Goal: Task Accomplishment & Management: Use online tool/utility

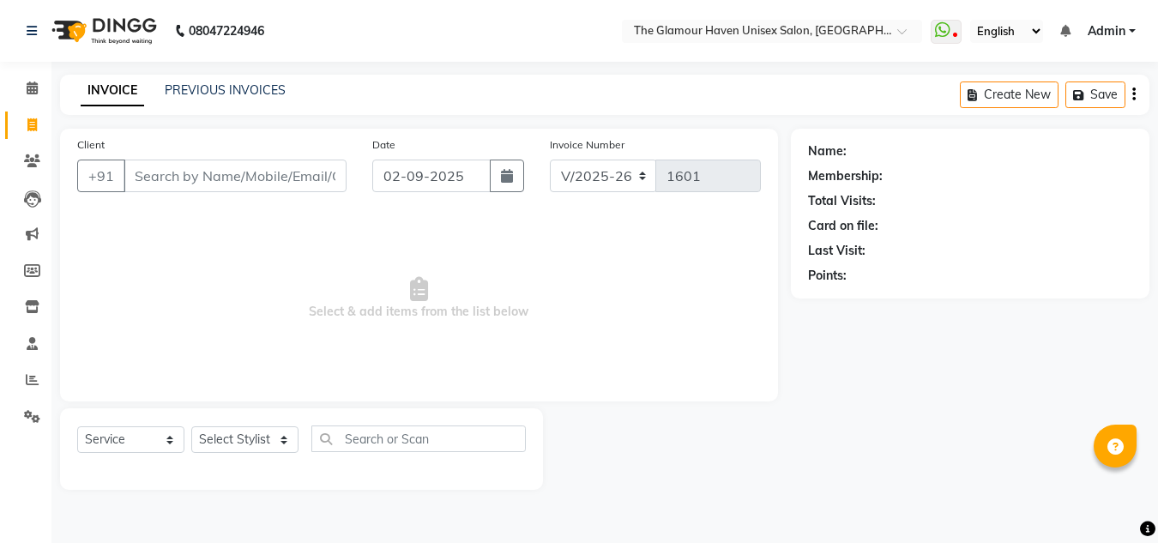
select select "7124"
select select "service"
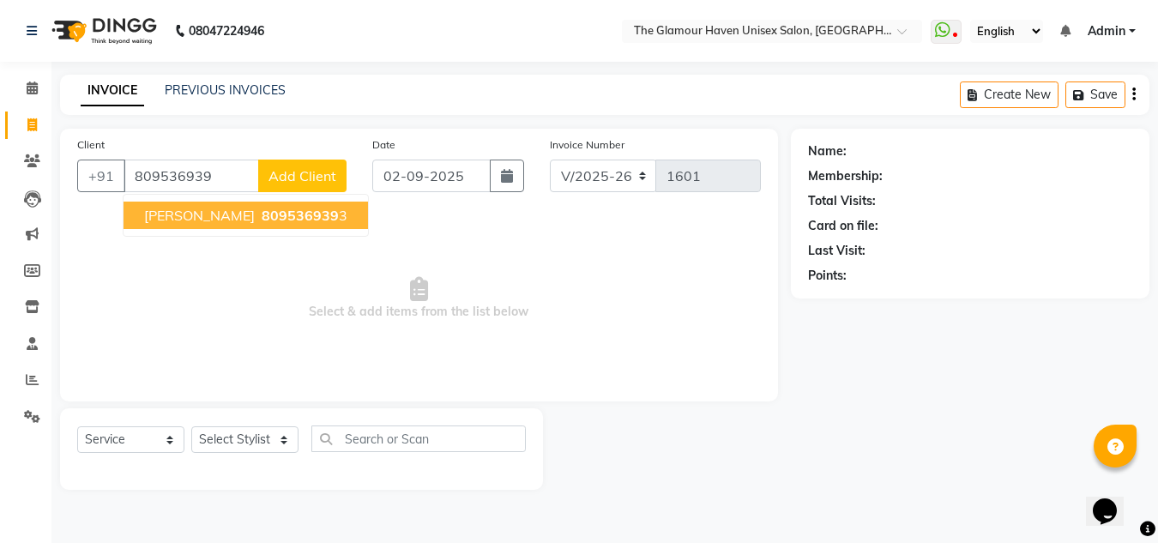
click at [262, 221] on span "809536939" at bounding box center [300, 215] width 77 height 17
type input "8095369393"
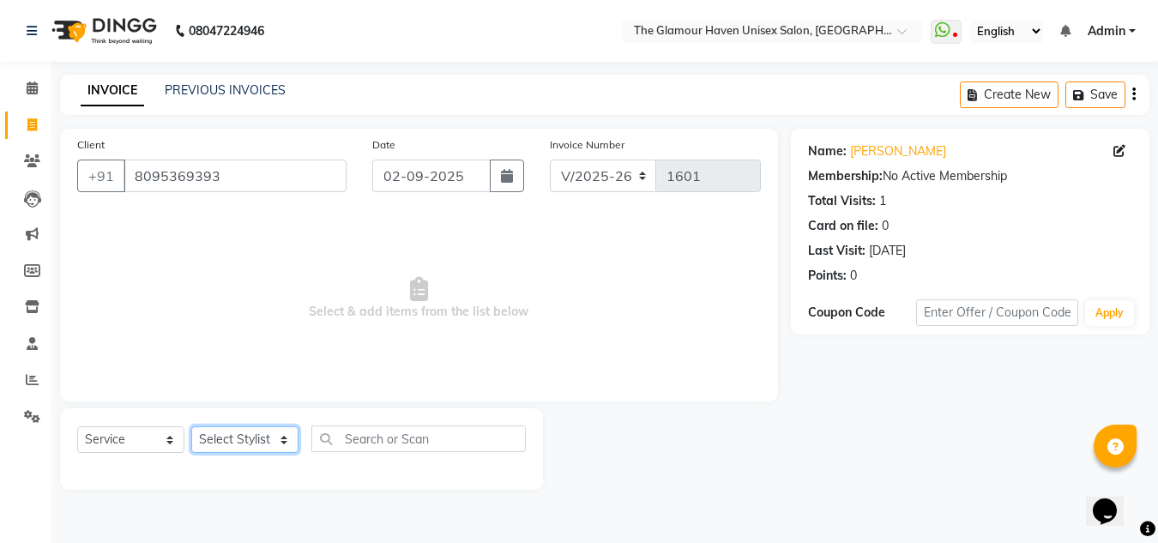
click at [282, 439] on select "Select Stylist AJIT Bharat sen [PERSON_NAME] [PERSON_NAME] NITIN RAHUL [PERSON_…" at bounding box center [244, 439] width 107 height 27
select select "63040"
click at [191, 426] on select "Select Stylist AJIT Bharat sen [PERSON_NAME] [PERSON_NAME] NITIN RAHUL [PERSON_…" at bounding box center [244, 439] width 107 height 27
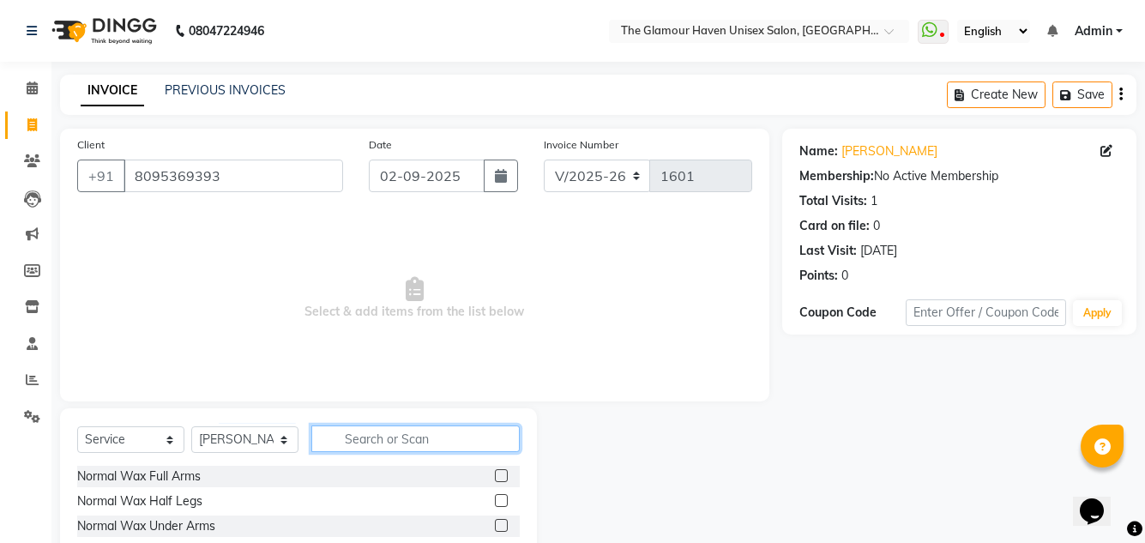
click at [360, 439] on input "text" at bounding box center [415, 438] width 208 height 27
type input "H"
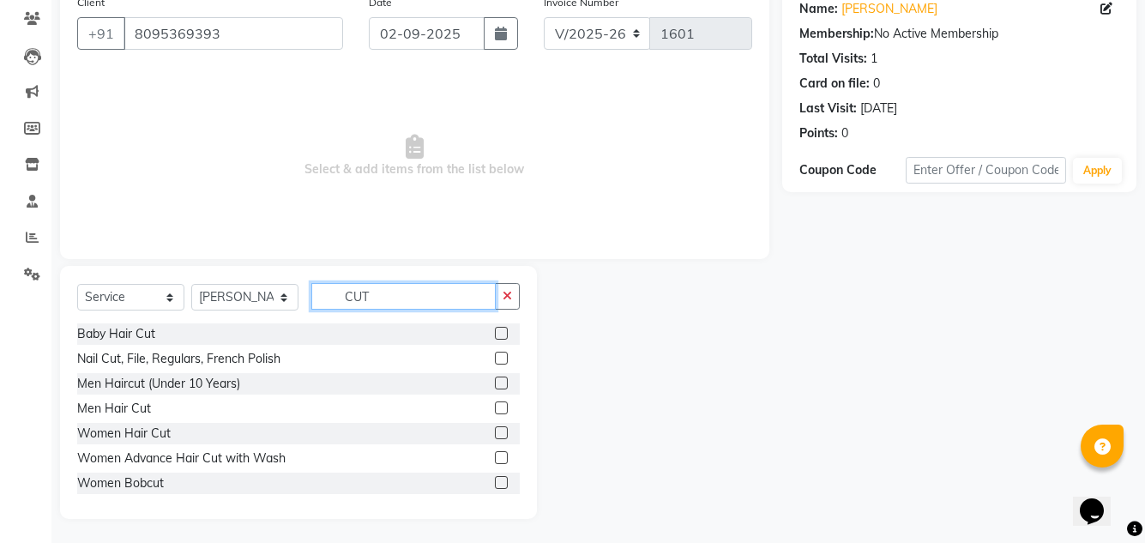
scroll to position [144, 0]
type input "CUT"
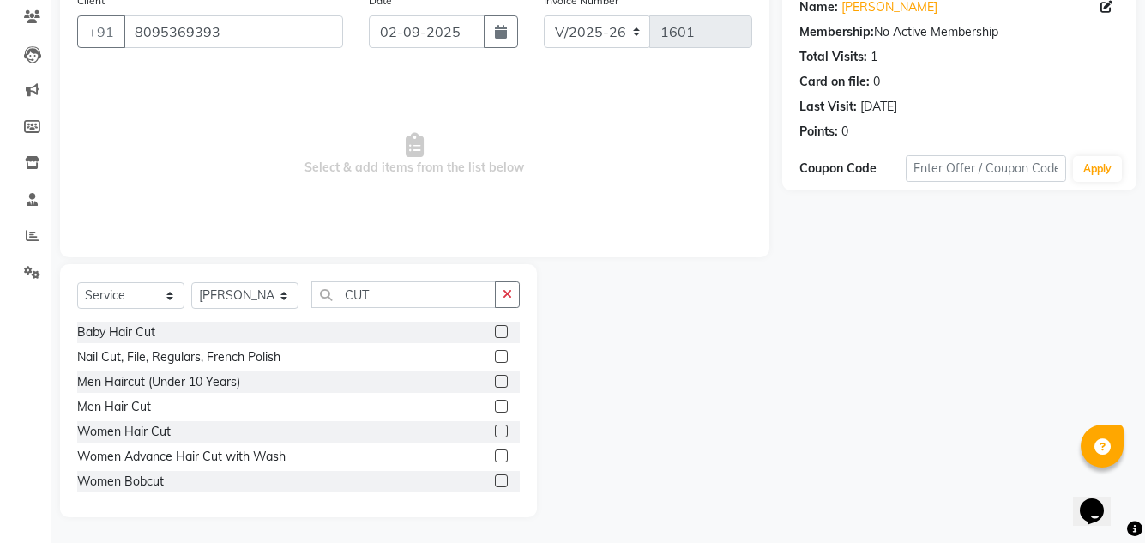
click at [495, 408] on label at bounding box center [501, 406] width 13 height 13
click at [495, 408] on input "checkbox" at bounding box center [500, 406] width 11 height 11
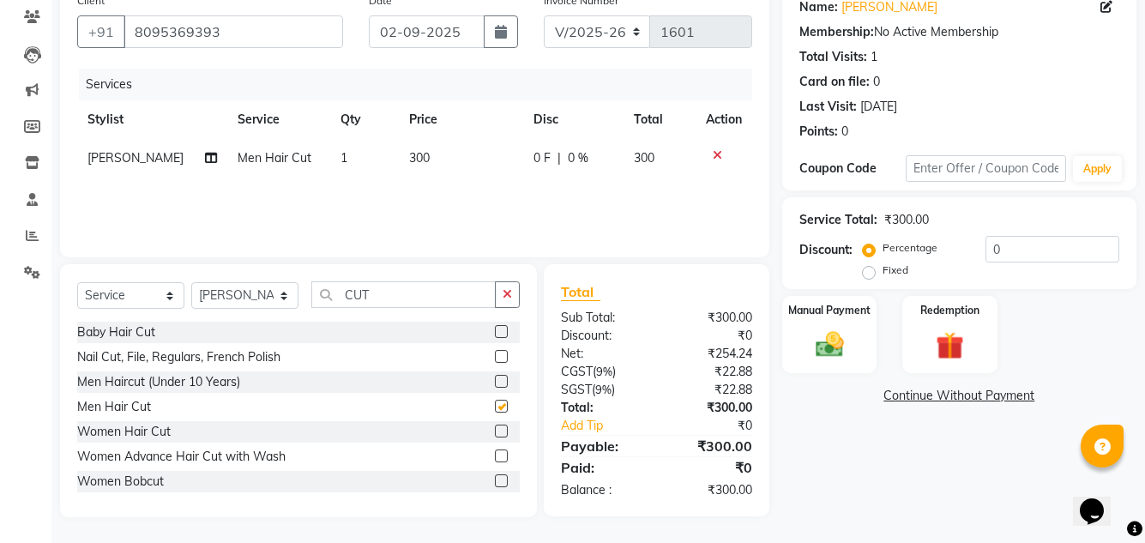
checkbox input "false"
click at [380, 292] on input "CUT" at bounding box center [403, 294] width 184 height 27
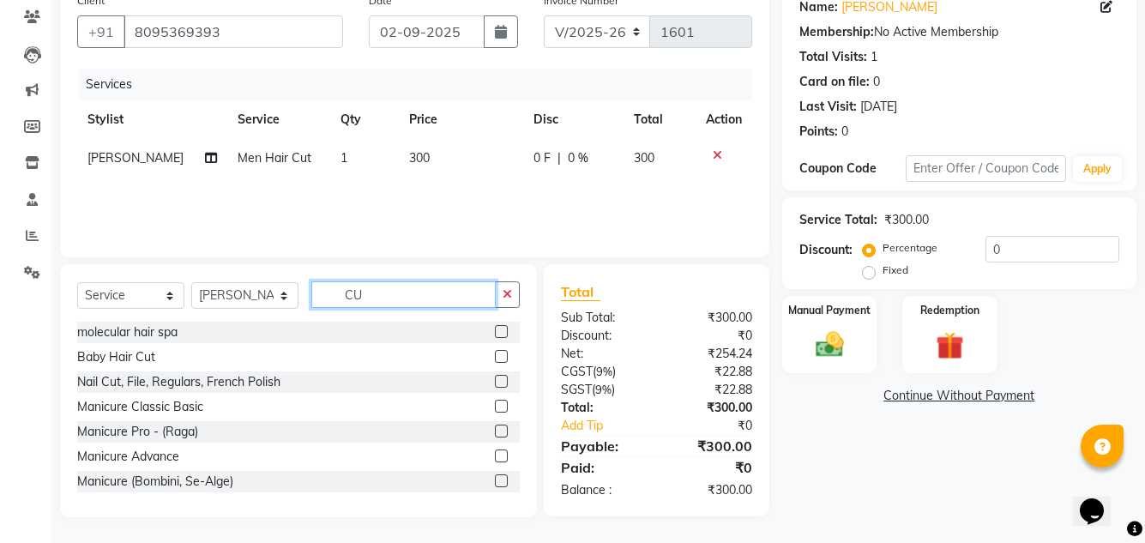
type input "C"
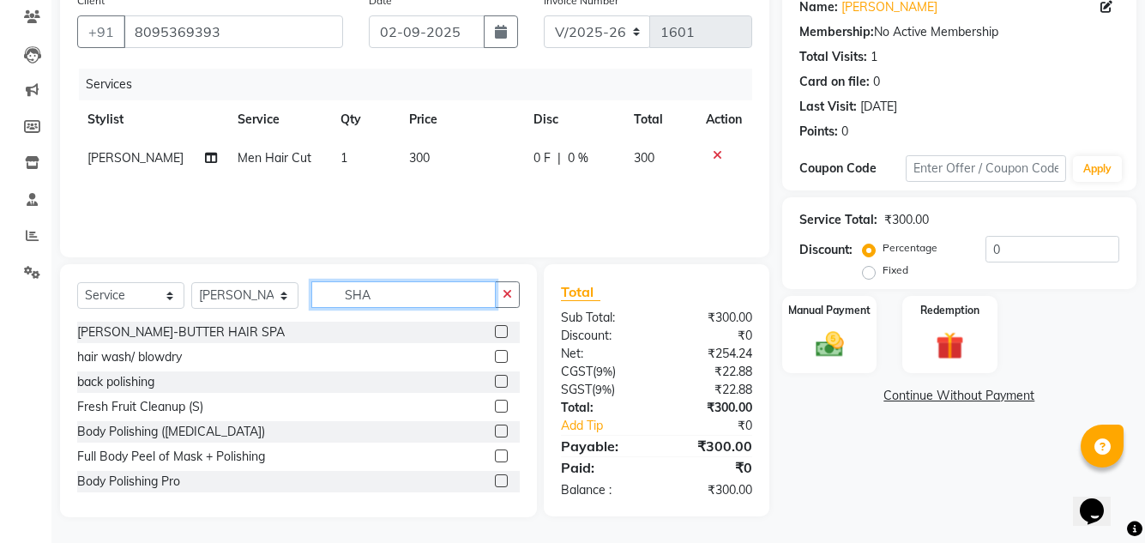
scroll to position [143, 0]
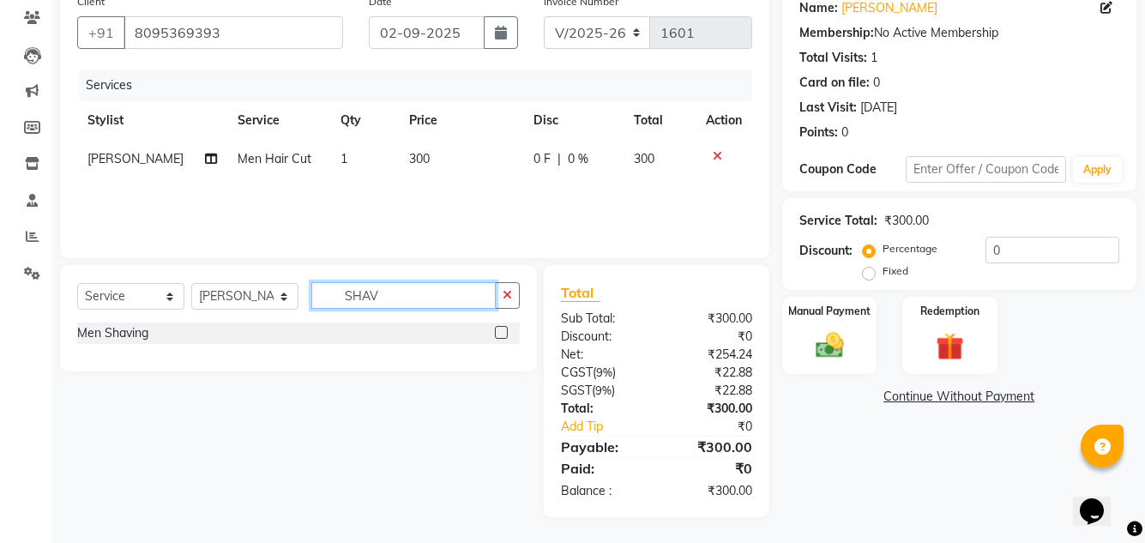
type input "SHAV"
click at [496, 332] on label at bounding box center [501, 332] width 13 height 13
click at [496, 332] on input "checkbox" at bounding box center [500, 333] width 11 height 11
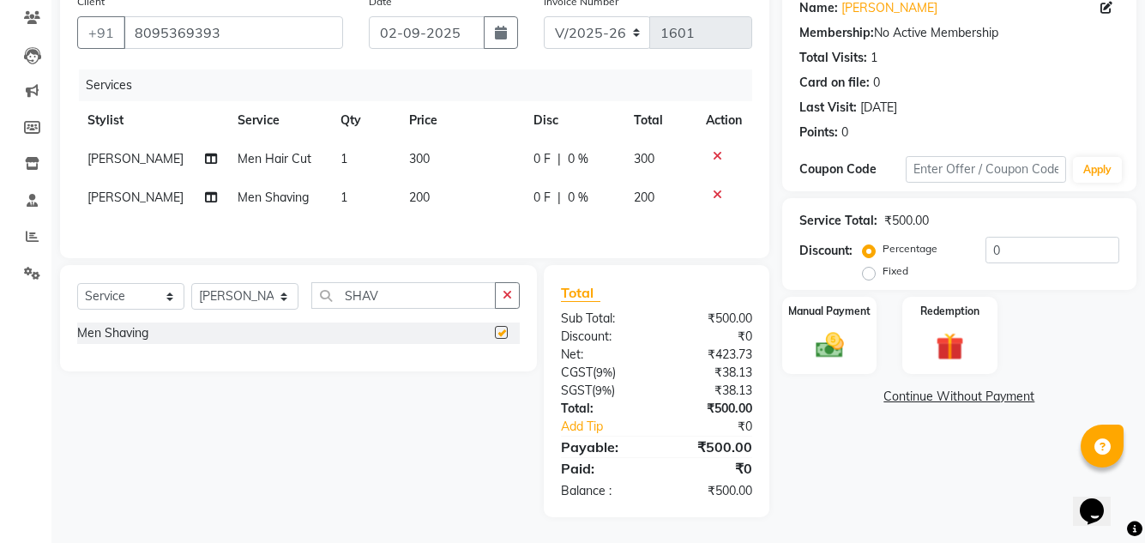
checkbox input "false"
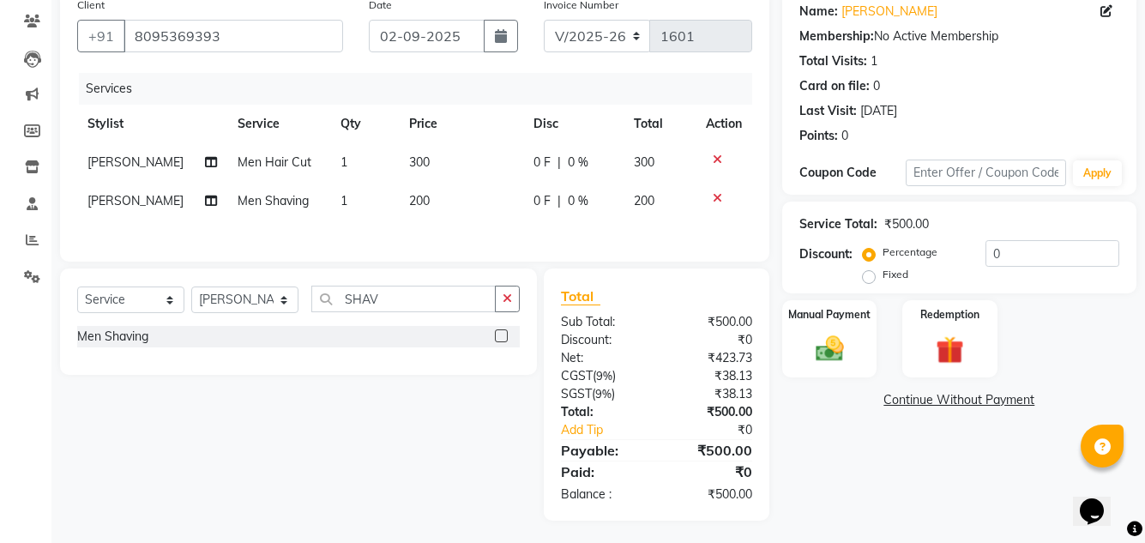
scroll to position [146, 0]
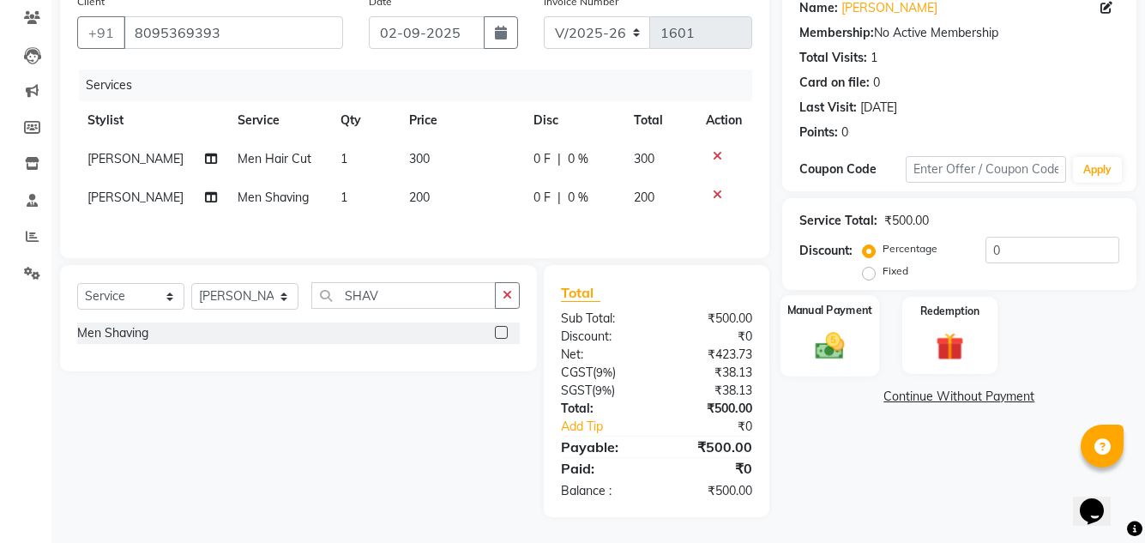
click at [837, 337] on img at bounding box center [828, 344] width 47 height 33
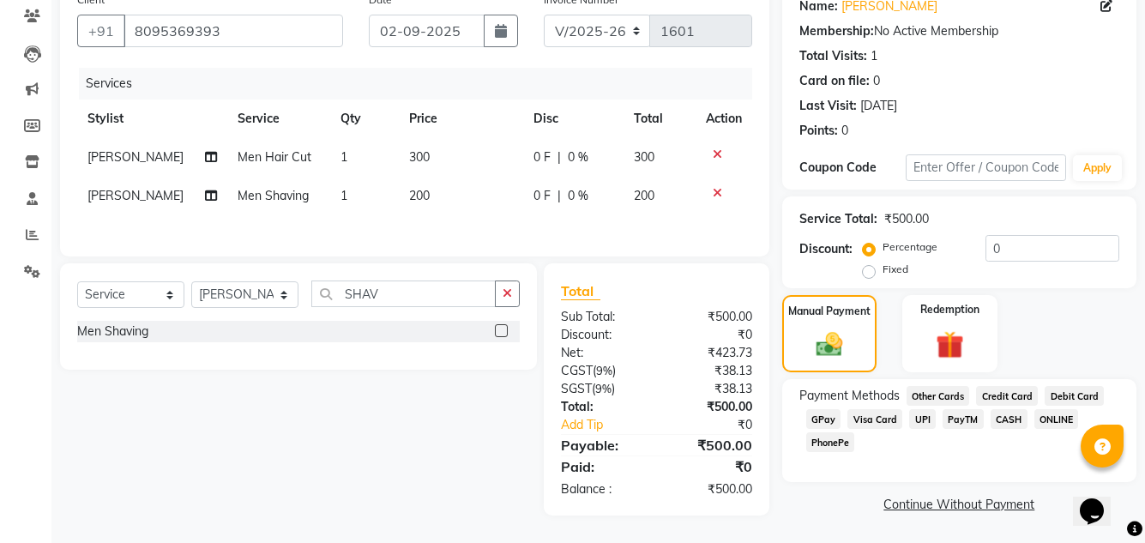
click at [817, 420] on span "GPay" at bounding box center [823, 419] width 35 height 20
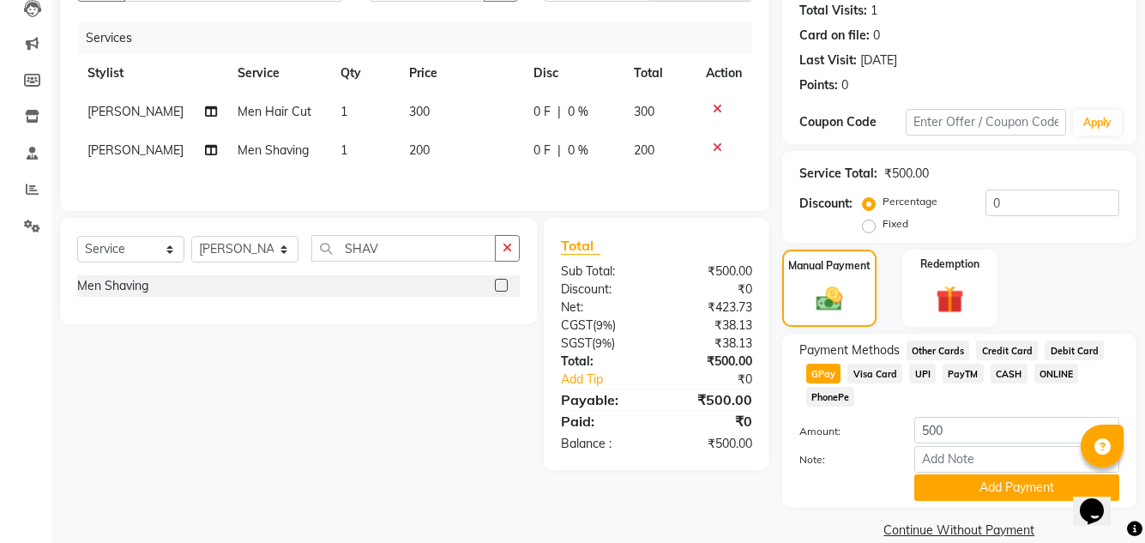
scroll to position [216, 0]
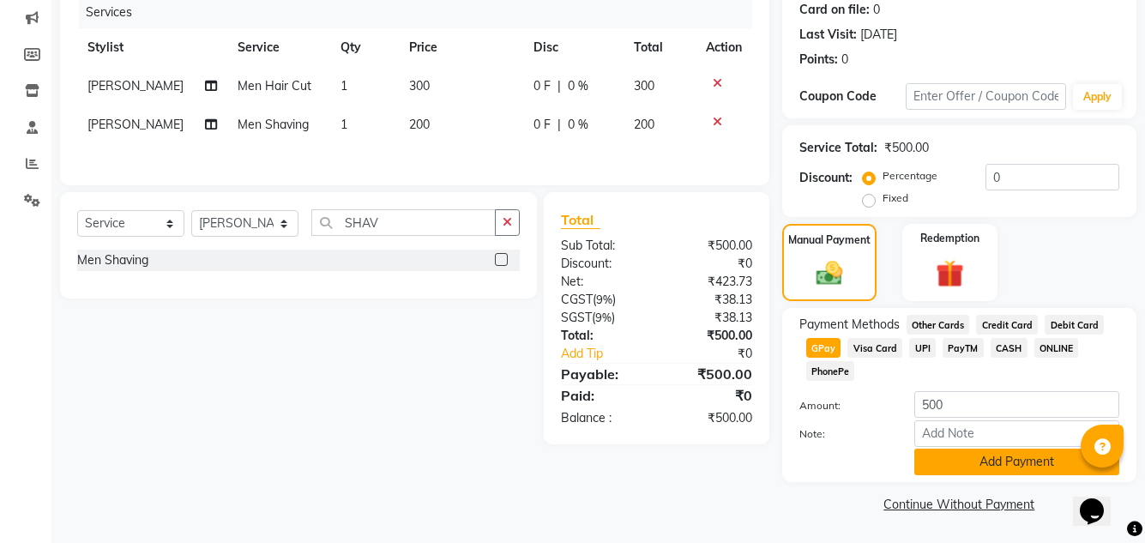
click at [1000, 463] on button "Add Payment" at bounding box center [1016, 462] width 205 height 27
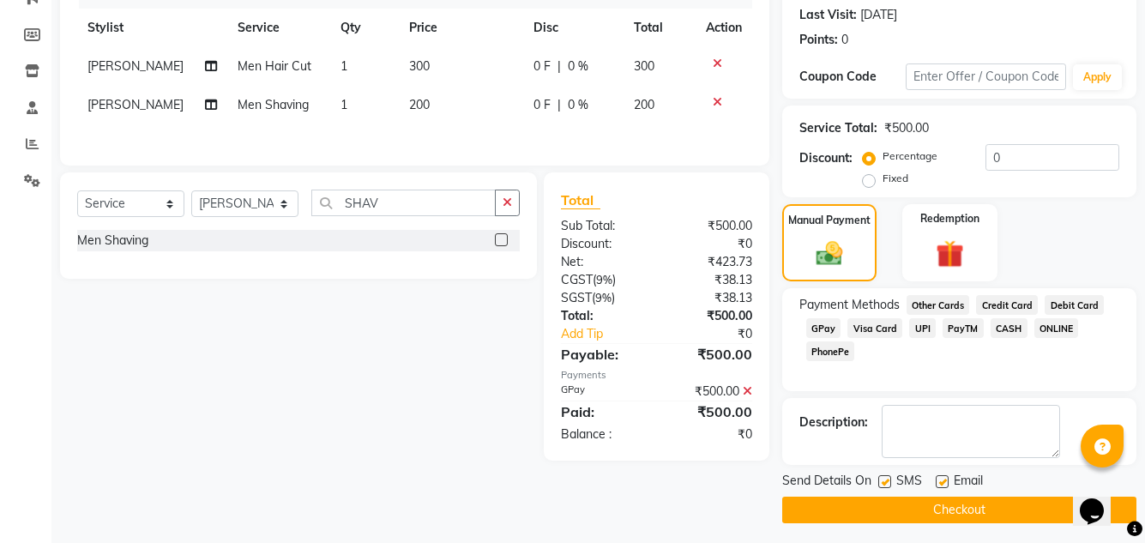
scroll to position [242, 0]
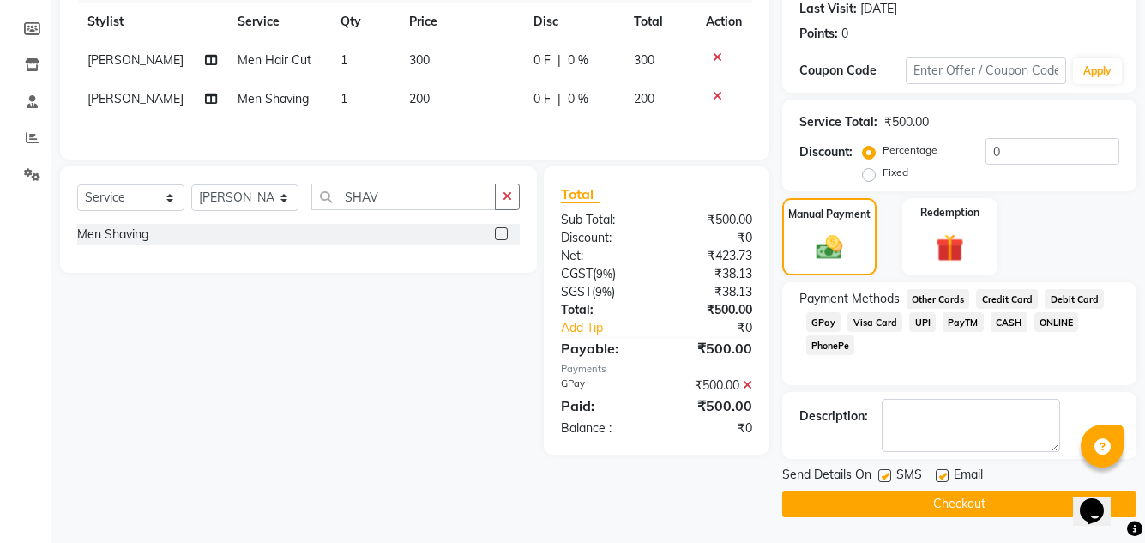
click at [961, 502] on button "Checkout" at bounding box center [959, 504] width 354 height 27
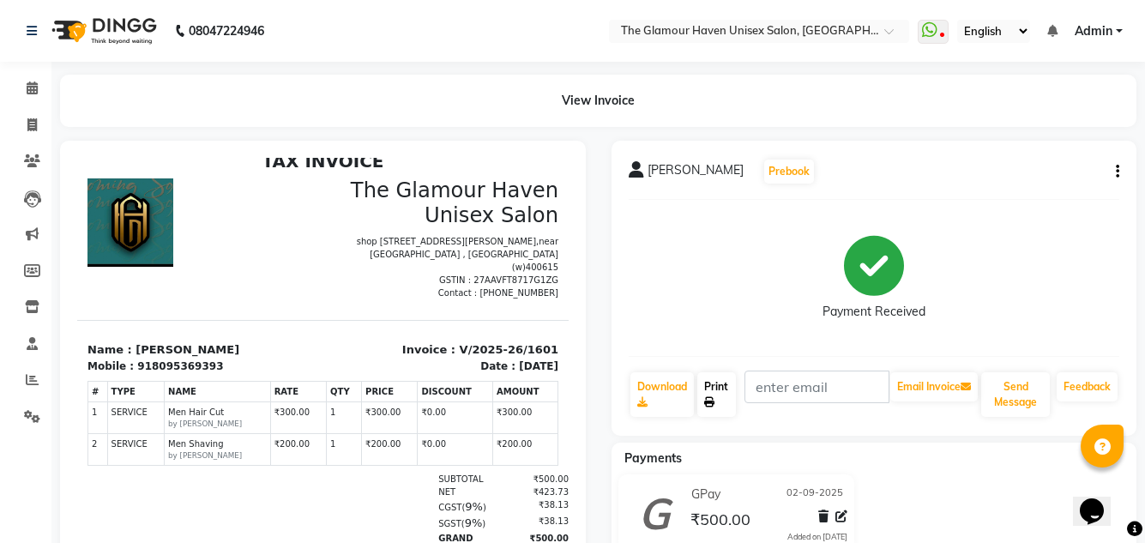
click at [711, 383] on link "Print" at bounding box center [716, 394] width 39 height 45
